Goal: Task Accomplishment & Management: Use online tool/utility

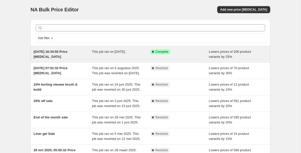
click at [105, 54] on div "This job ran on [DATE]." at bounding box center [121, 54] width 59 height 10
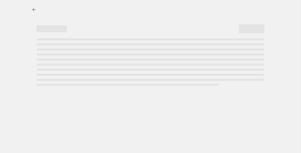
select select "percentage"
select select "collection"
select select "tag"
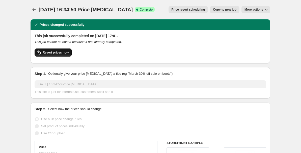
click at [48, 56] on button "Revert prices now" at bounding box center [53, 53] width 37 height 8
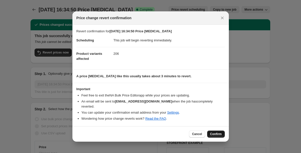
click at [219, 132] on span "Confirm" at bounding box center [216, 134] width 12 height 4
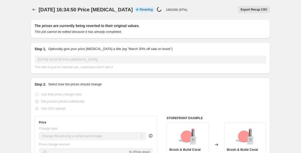
select select "percentage"
select select "collection"
select select "tag"
